Goal: Information Seeking & Learning: Learn about a topic

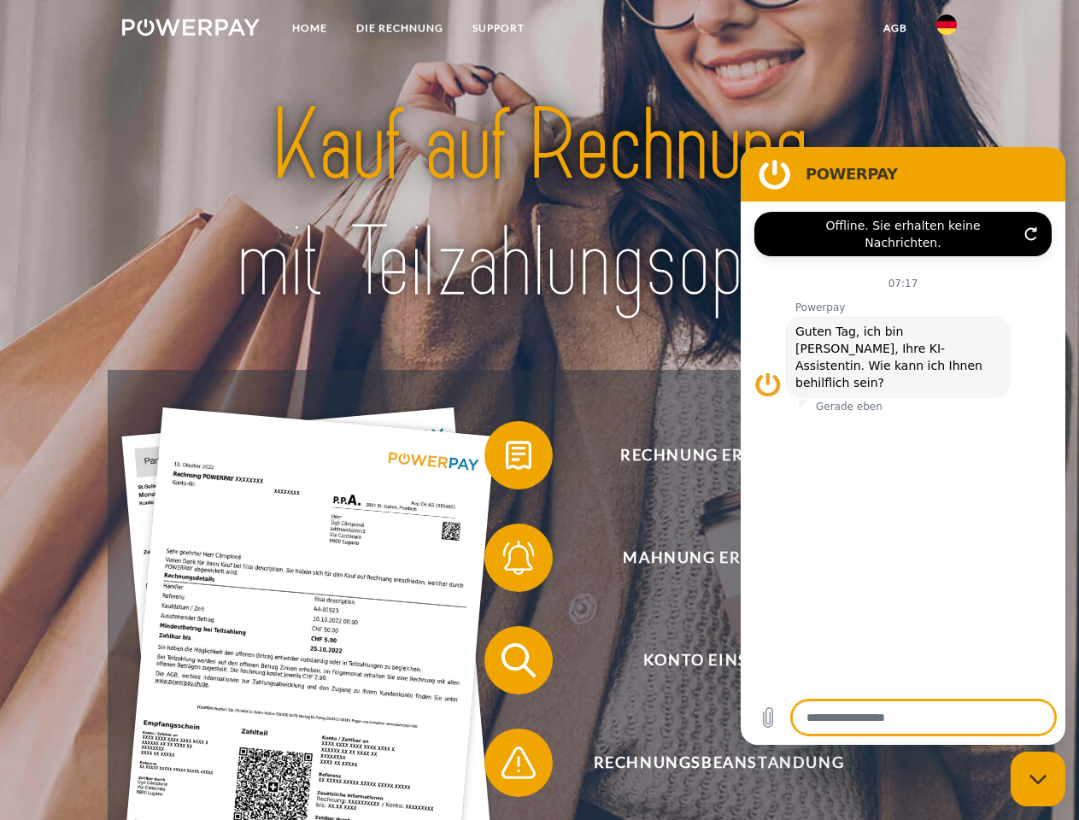
click at [191, 30] on img at bounding box center [191, 27] width 138 height 17
click at [947, 30] on img at bounding box center [946, 25] width 21 height 21
click at [894, 28] on link "agb" at bounding box center [895, 28] width 53 height 31
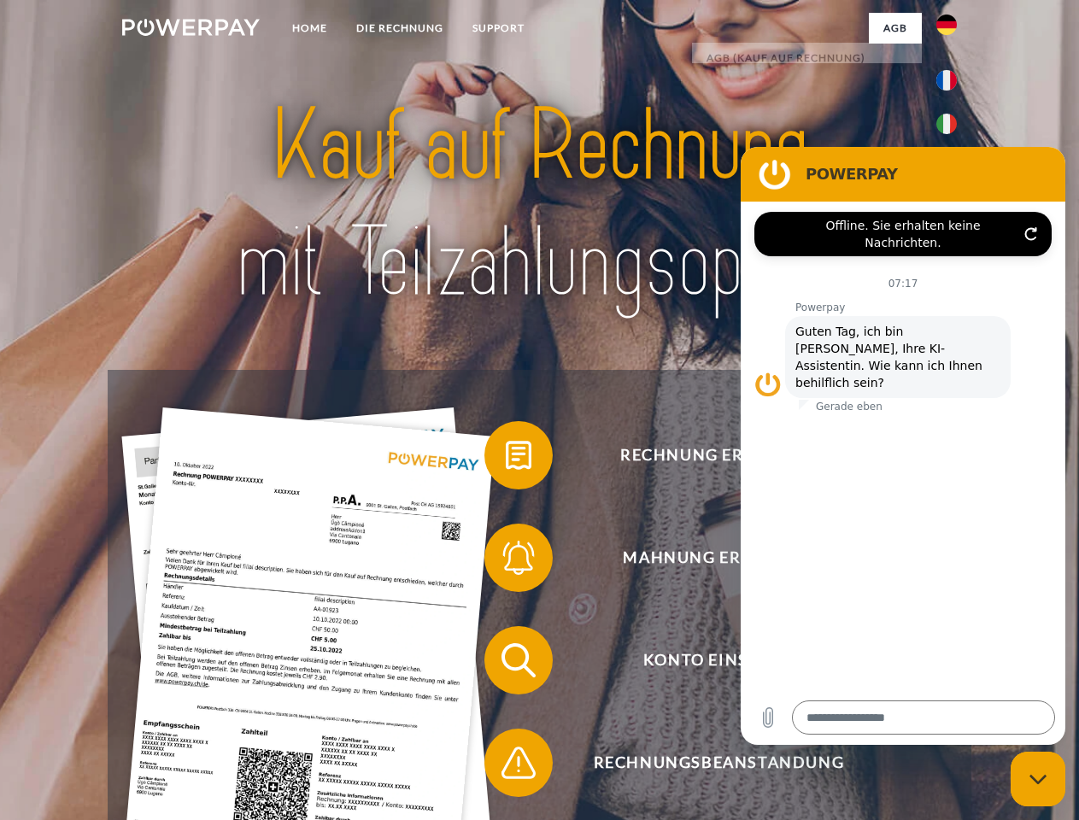
click at [506, 459] on span at bounding box center [492, 455] width 85 height 85
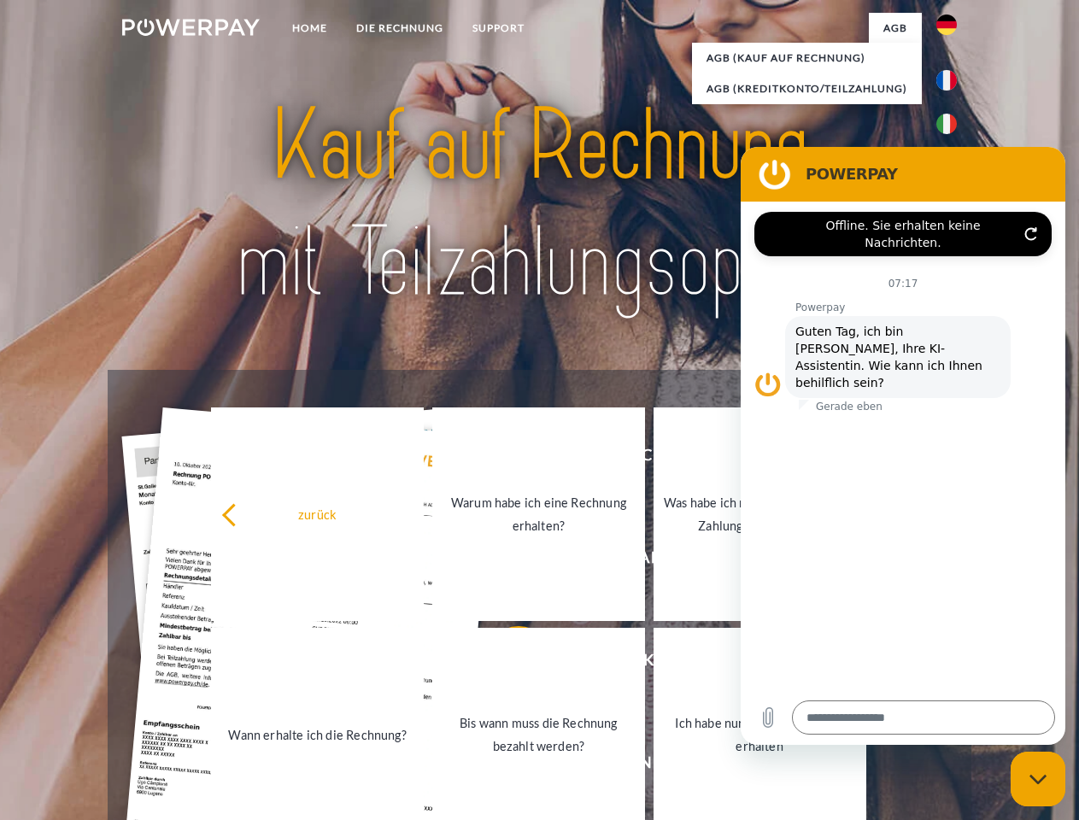
click at [506, 561] on div "Rechnung erhalten? Mahnung erhalten? Konto einsehen" at bounding box center [539, 711] width 863 height 683
click at [506, 664] on link "Bis wann muss die Rechnung bezahlt werden?" at bounding box center [538, 735] width 213 height 214
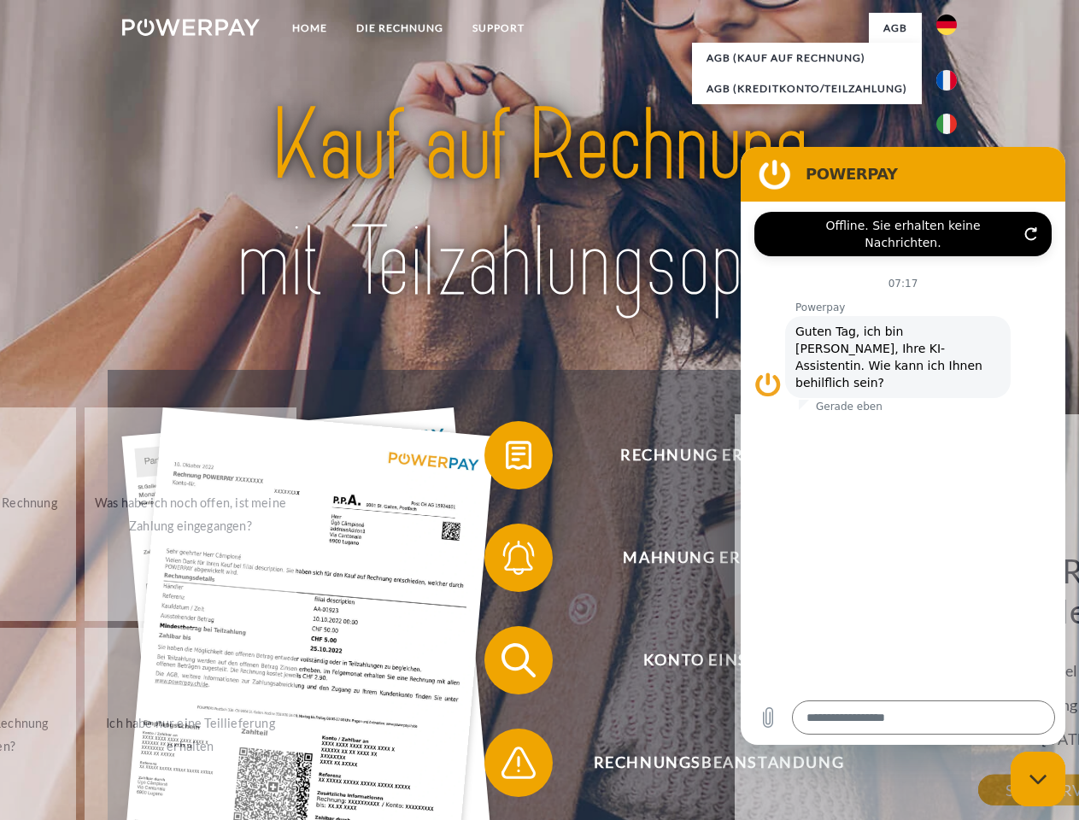
click at [506, 766] on span at bounding box center [492, 762] width 85 height 85
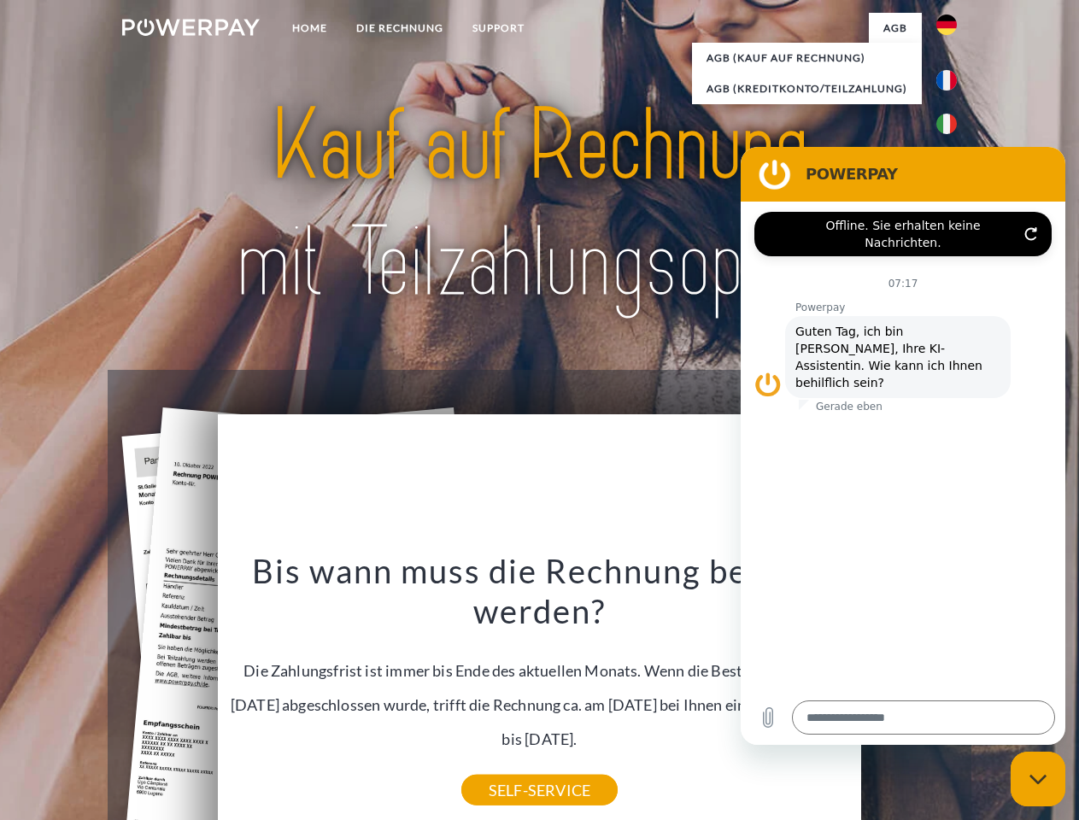
click at [1038, 779] on icon "Messaging-Fenster schließen" at bounding box center [1038, 779] width 18 height 11
type textarea "*"
